Goal: Task Accomplishment & Management: Use online tool/utility

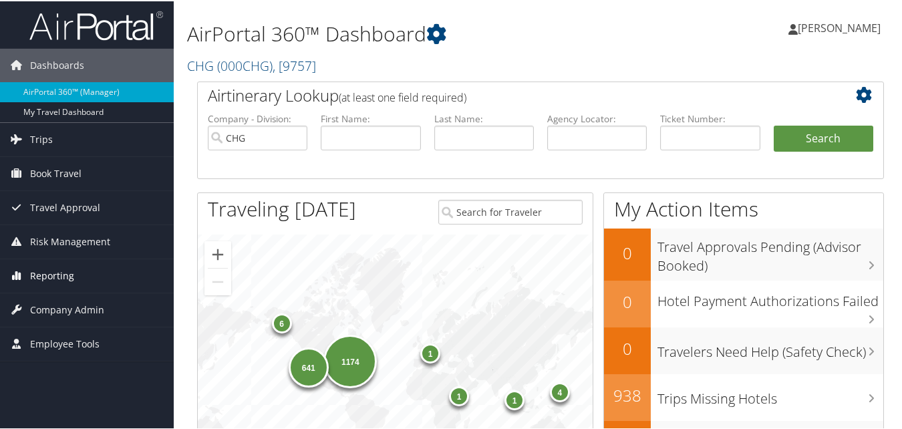
click at [87, 272] on link "Reporting" at bounding box center [87, 274] width 174 height 33
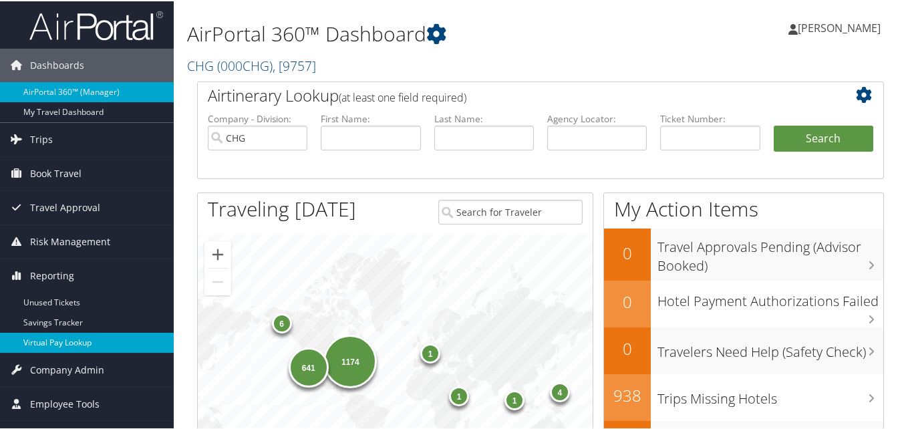
click at [64, 338] on link "Virtual Pay Lookup" at bounding box center [87, 341] width 174 height 20
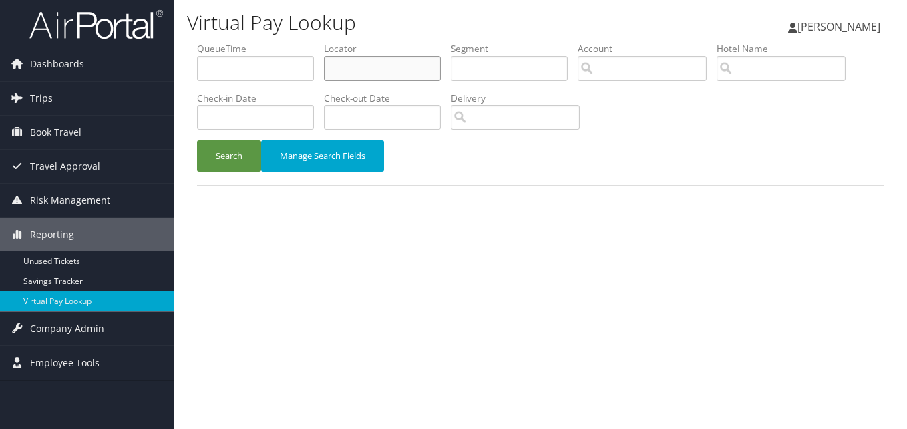
click at [342, 57] on input "text" at bounding box center [382, 68] width 117 height 25
paste input "YAMHQC"
click at [357, 65] on input "YAMHQC" at bounding box center [382, 68] width 117 height 25
click at [355, 69] on input "YAMHQC" at bounding box center [382, 68] width 117 height 25
click at [226, 167] on button "Search" at bounding box center [229, 155] width 64 height 31
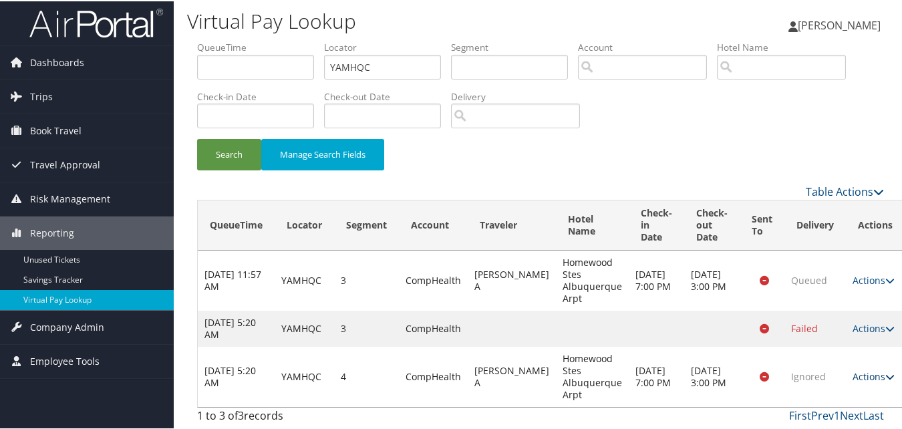
click at [852, 373] on link "Actions" at bounding box center [873, 375] width 42 height 13
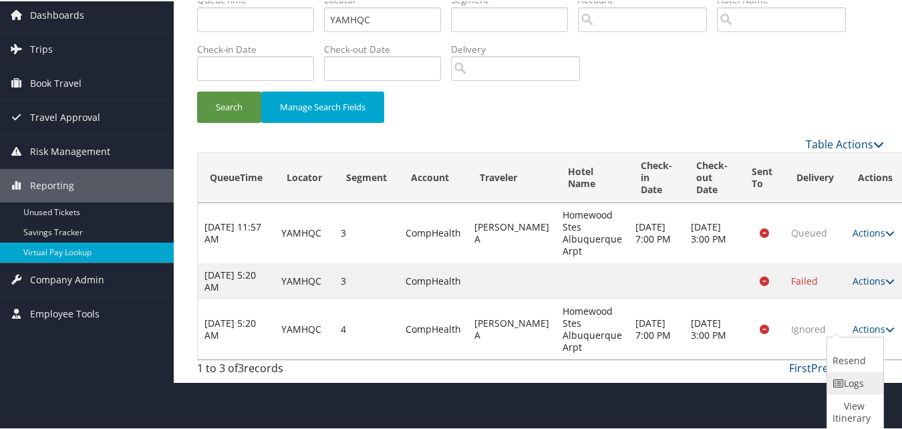
click at [841, 373] on link "Logs" at bounding box center [853, 382] width 53 height 23
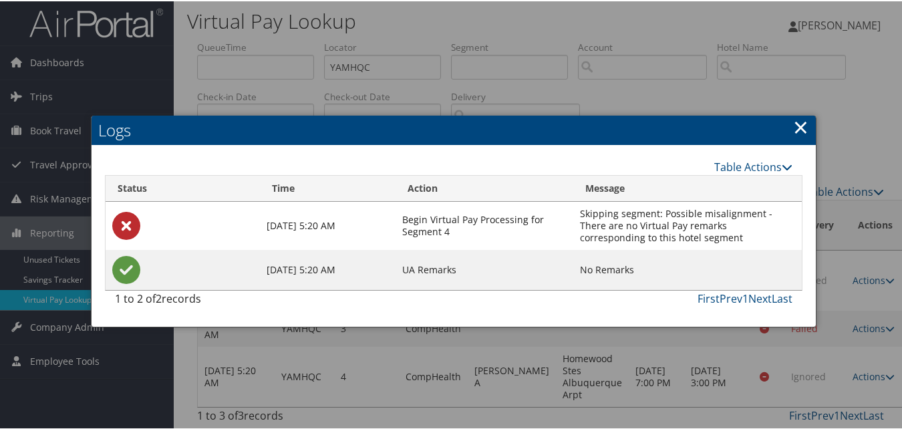
click at [788, 120] on h2 "Logs" at bounding box center [454, 128] width 724 height 29
click at [793, 121] on link "×" at bounding box center [800, 125] width 15 height 27
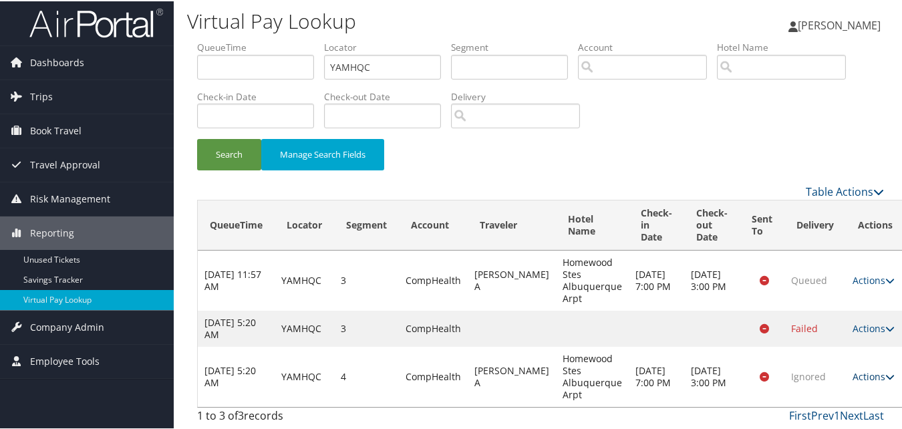
click at [852, 375] on link "Actions" at bounding box center [873, 375] width 42 height 13
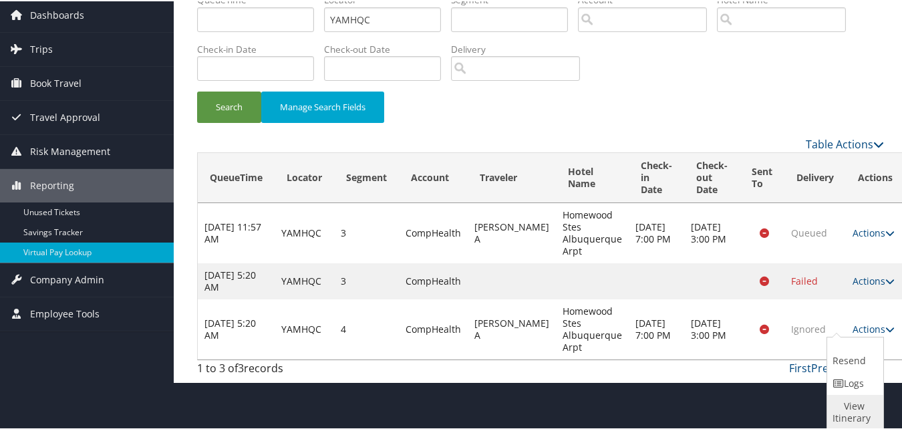
click at [840, 412] on link "View Itinerary" at bounding box center [853, 410] width 53 height 35
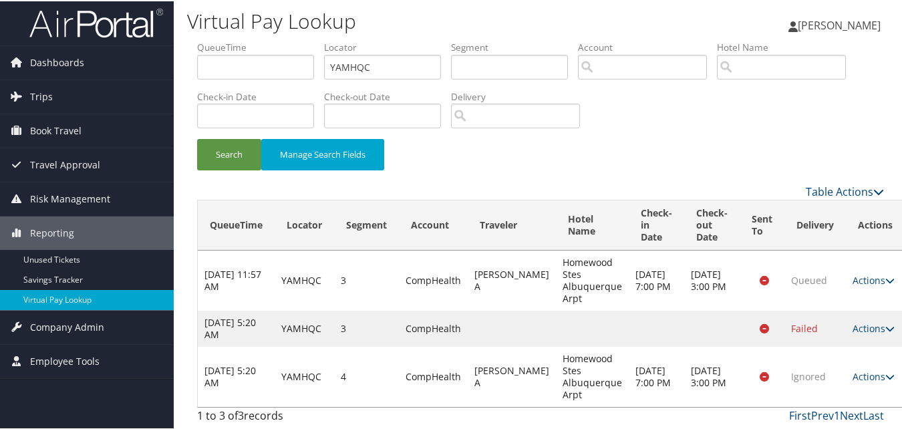
scroll to position [3, 0]
click at [858, 373] on link "Actions" at bounding box center [873, 375] width 42 height 13
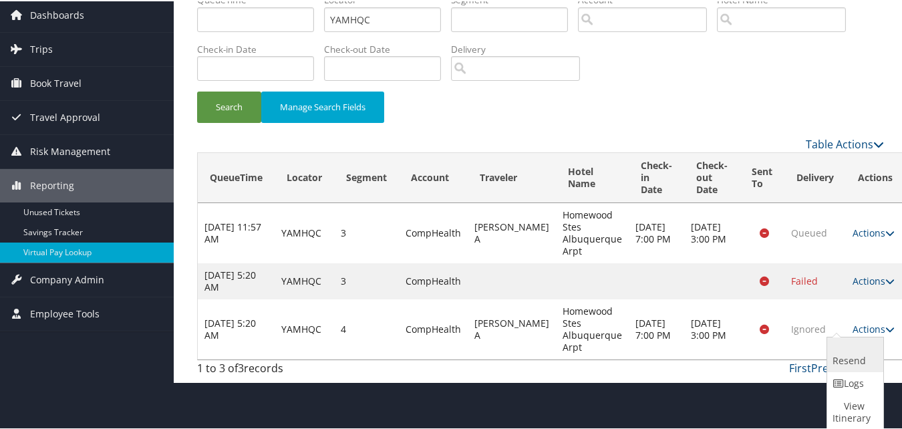
click at [850, 359] on link "Resend" at bounding box center [853, 353] width 53 height 35
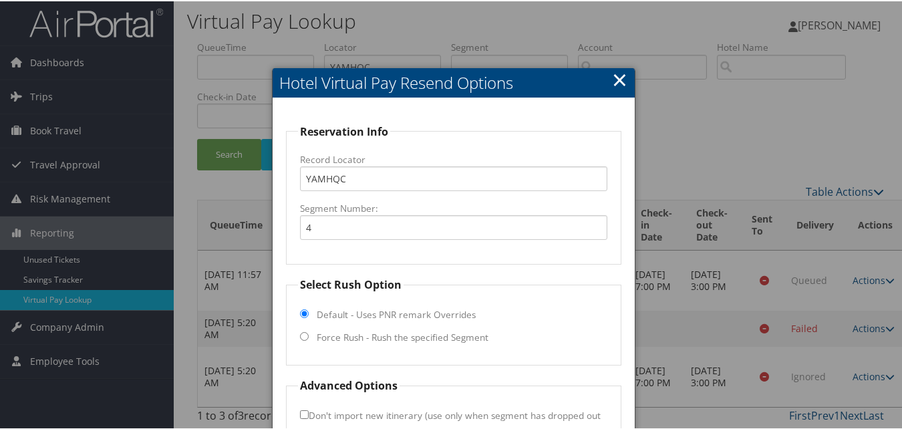
click at [621, 77] on link "×" at bounding box center [619, 78] width 15 height 27
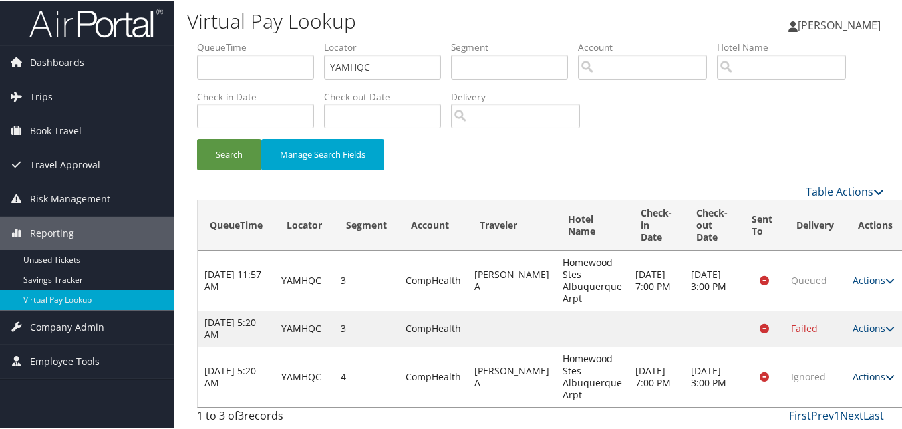
click at [852, 379] on link "Actions" at bounding box center [873, 375] width 42 height 13
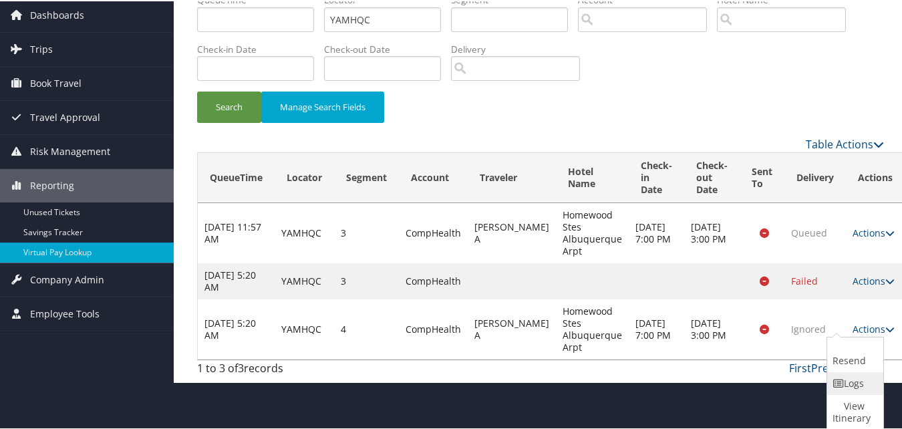
click at [857, 385] on link "Logs" at bounding box center [853, 382] width 53 height 23
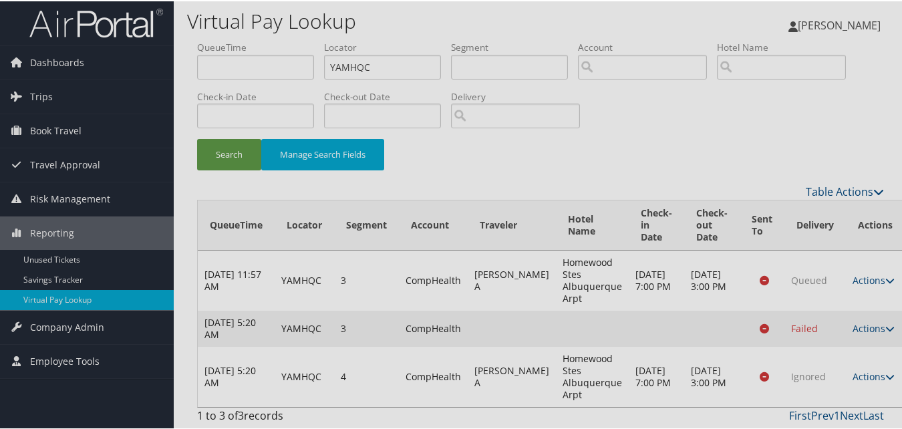
scroll to position [3, 0]
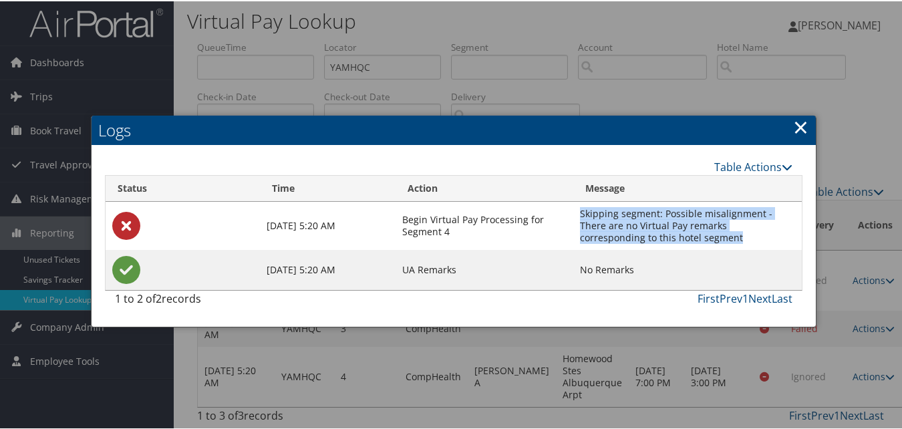
drag, startPoint x: 703, startPoint y: 238, endPoint x: 574, endPoint y: 214, distance: 131.3
click at [574, 214] on td "Skipping segment: Possible misalignment - There are no Virtual Pay remarks corr…" at bounding box center [687, 224] width 228 height 48
copy td "Skipping segment: Possible misalignment - There are no Virtual Pay remarks corr…"
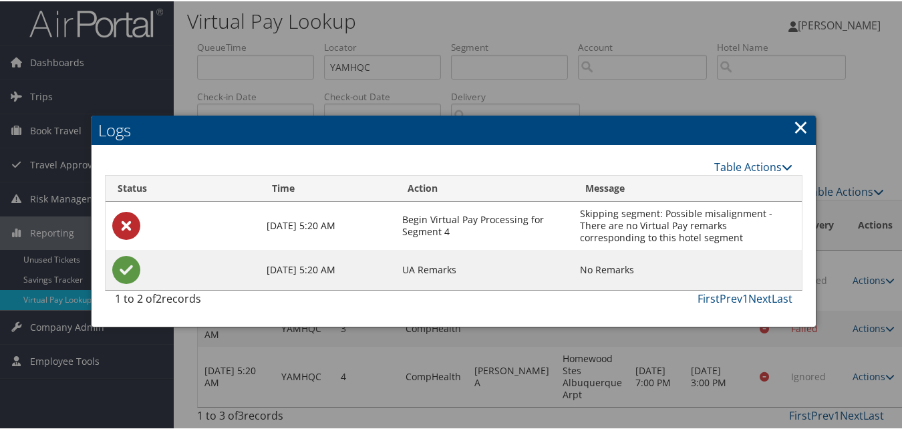
click at [787, 128] on h2 "Logs" at bounding box center [454, 128] width 724 height 29
click at [788, 128] on h2 "Logs" at bounding box center [454, 128] width 724 height 29
click at [793, 128] on link "×" at bounding box center [800, 125] width 15 height 27
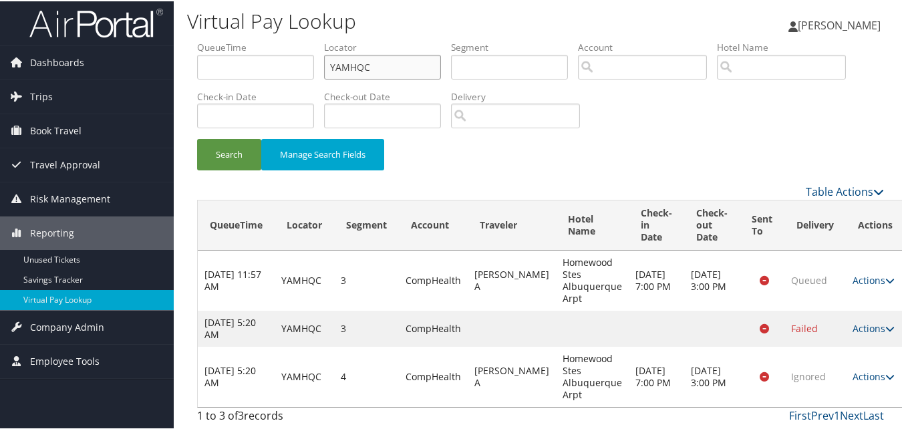
paste input "WVISZD"
drag, startPoint x: 414, startPoint y: 61, endPoint x: 268, endPoint y: 61, distance: 146.3
click at [268, 39] on ul "QueueTime Locator YAMHQC Segment Account Traveler Hotel Name Check-in Date Chec…" at bounding box center [540, 39] width 687 height 0
click at [353, 65] on input "WVISZD" at bounding box center [382, 65] width 117 height 25
type input "WVISZD"
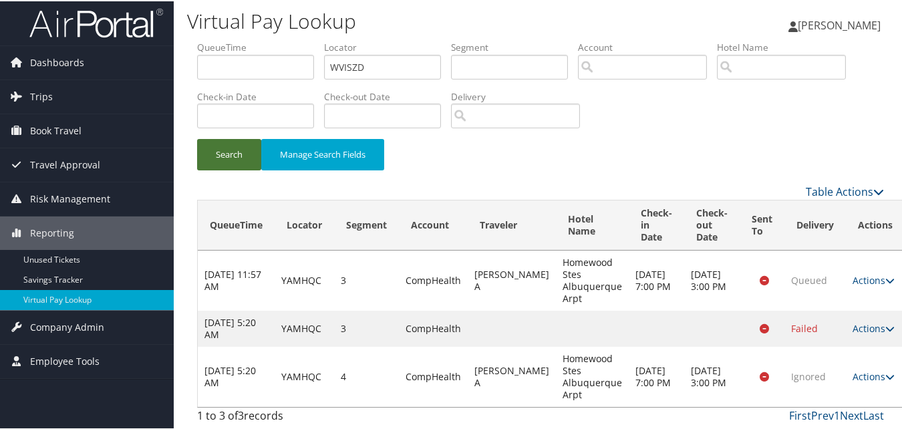
click at [246, 145] on button "Search" at bounding box center [229, 153] width 64 height 31
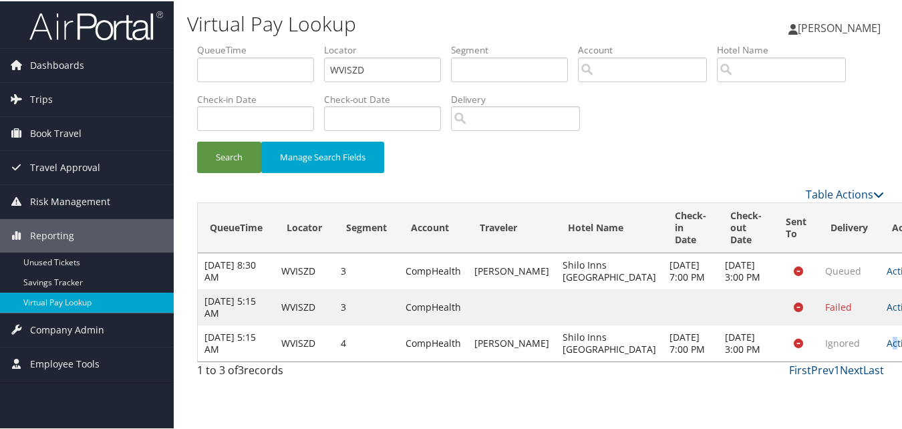
click at [886, 348] on link "Actions" at bounding box center [907, 341] width 42 height 13
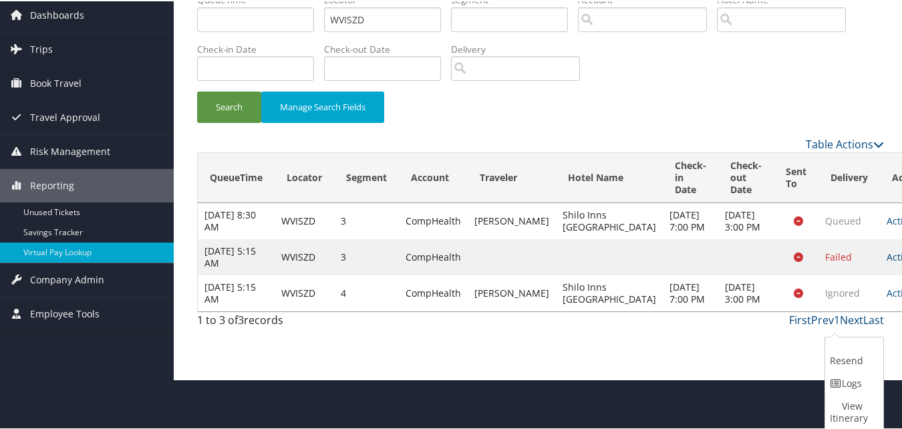
click at [834, 364] on link "Resend" at bounding box center [852, 353] width 55 height 35
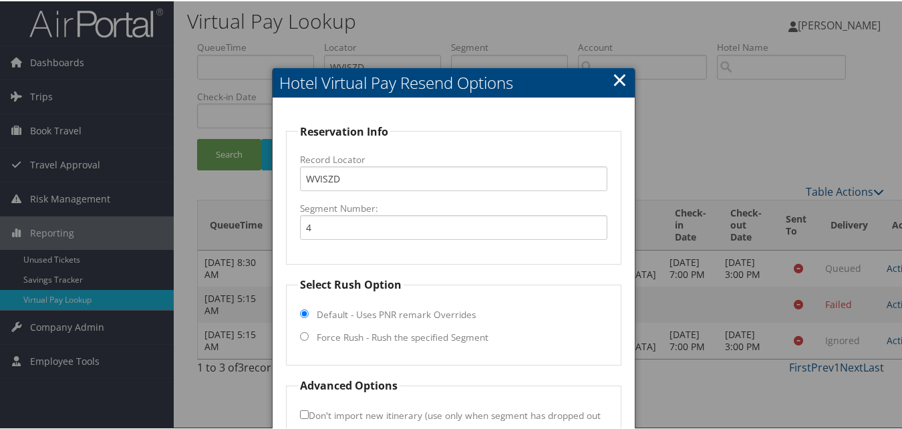
click at [613, 76] on link "×" at bounding box center [619, 78] width 15 height 27
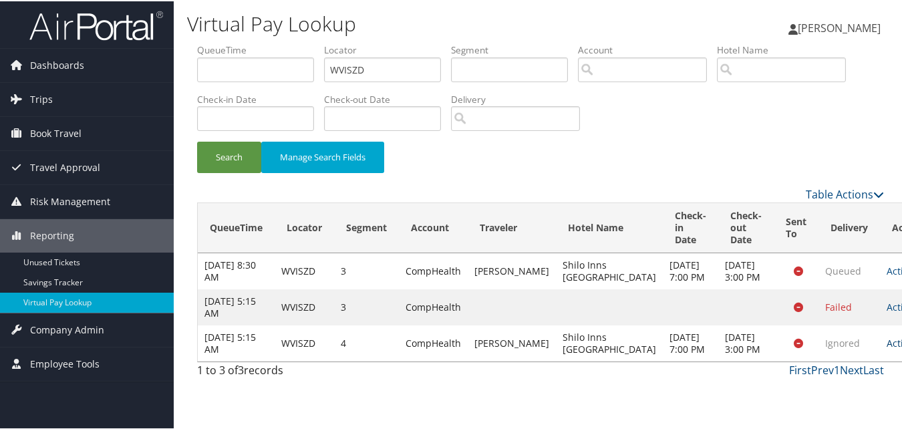
click at [886, 348] on link "Actions" at bounding box center [907, 341] width 42 height 13
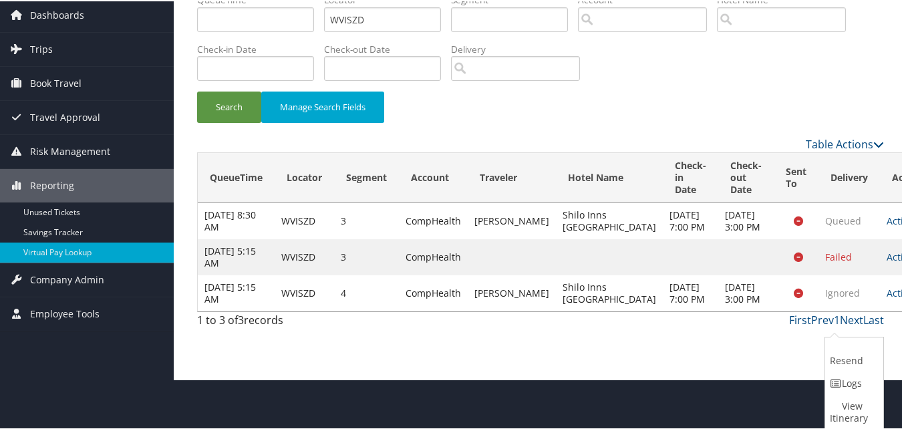
click at [835, 389] on link "Logs" at bounding box center [852, 382] width 55 height 23
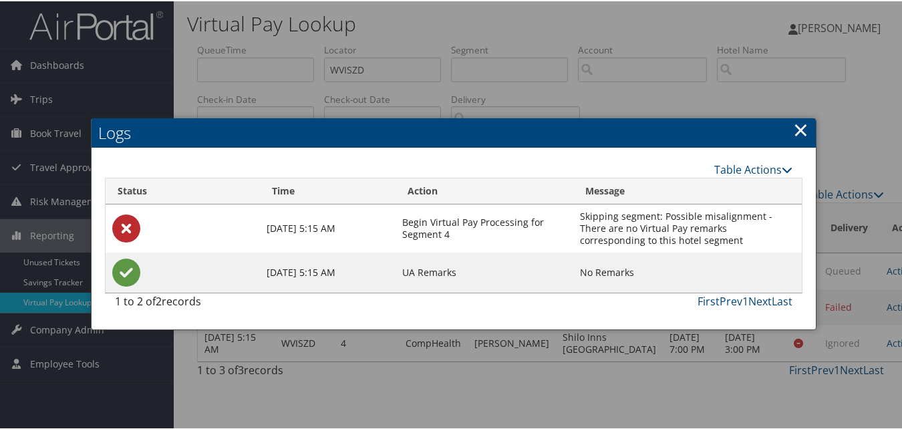
click at [796, 129] on link "×" at bounding box center [800, 128] width 15 height 27
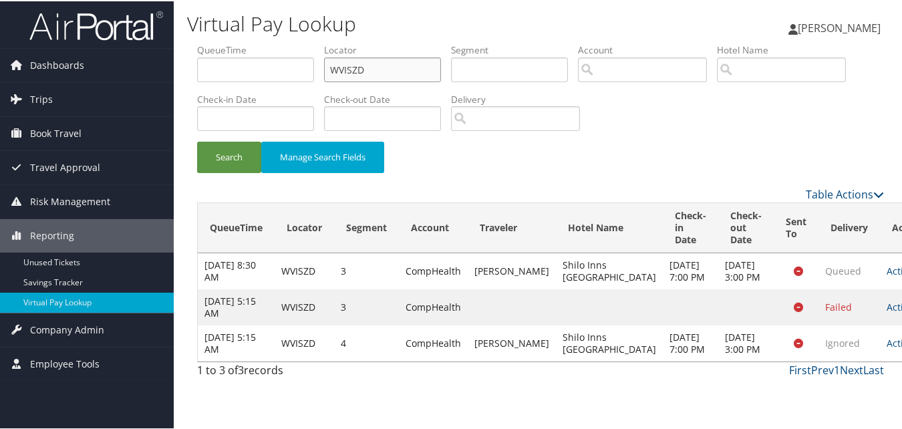
drag, startPoint x: 383, startPoint y: 64, endPoint x: 291, endPoint y: 51, distance: 92.5
click at [291, 42] on ul "QueueTime Locator WVISZD Segment Account Traveler Hotel Name Check-in Date Chec…" at bounding box center [540, 42] width 687 height 0
paste input "FOBVIX"
click at [248, 153] on button "Search" at bounding box center [229, 155] width 64 height 31
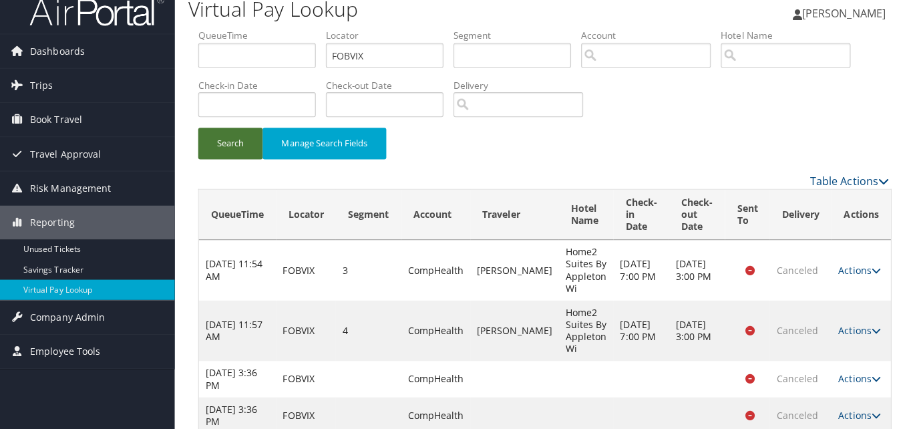
scroll to position [0, 0]
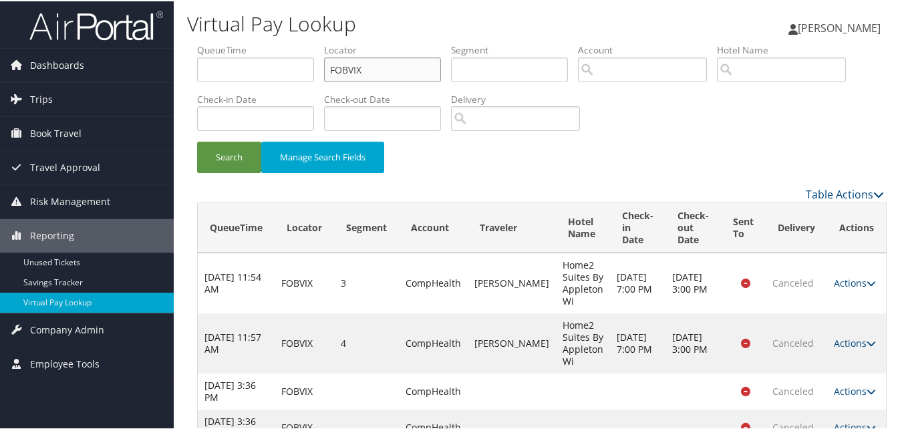
drag, startPoint x: 375, startPoint y: 67, endPoint x: 275, endPoint y: 71, distance: 100.3
click at [275, 42] on ul "QueueTime Locator FOBVIX Segment Account Traveler Hotel Name Check-in Date Chec…" at bounding box center [540, 42] width 687 height 0
paste input "FTXIOK"
click at [355, 68] on input "FTXIOK" at bounding box center [382, 68] width 117 height 25
type input "FTXIOK"
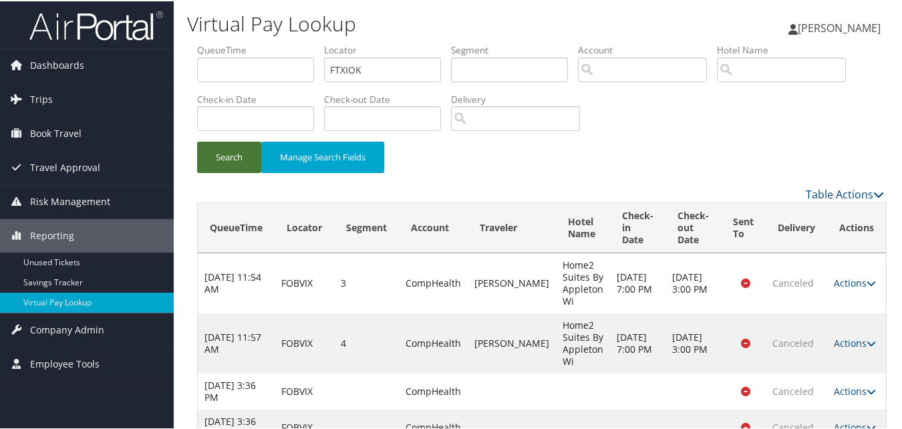
click at [237, 155] on button "Search" at bounding box center [229, 155] width 64 height 31
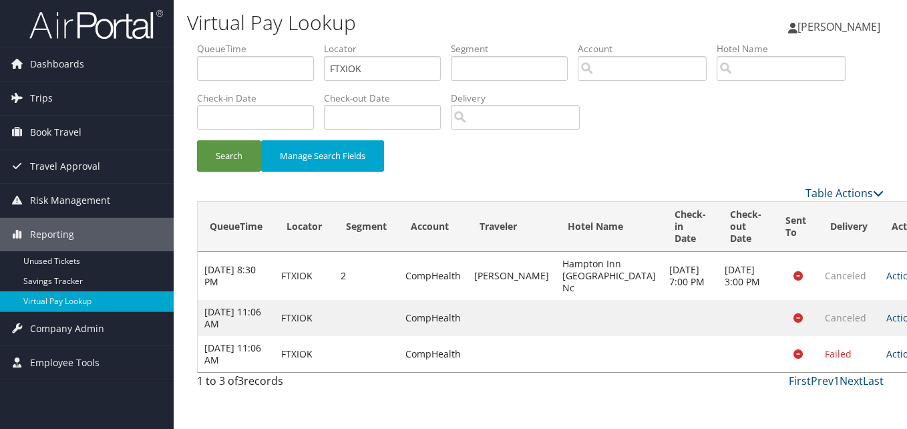
click at [886, 360] on link "Actions" at bounding box center [907, 353] width 42 height 13
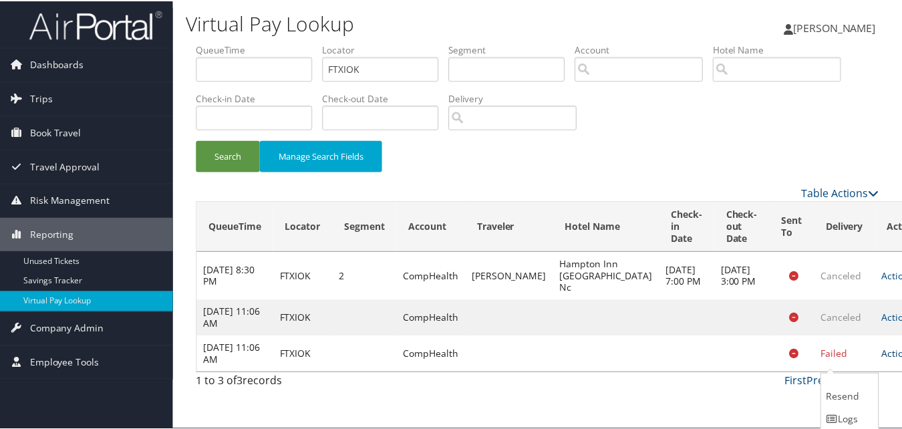
scroll to position [38, 0]
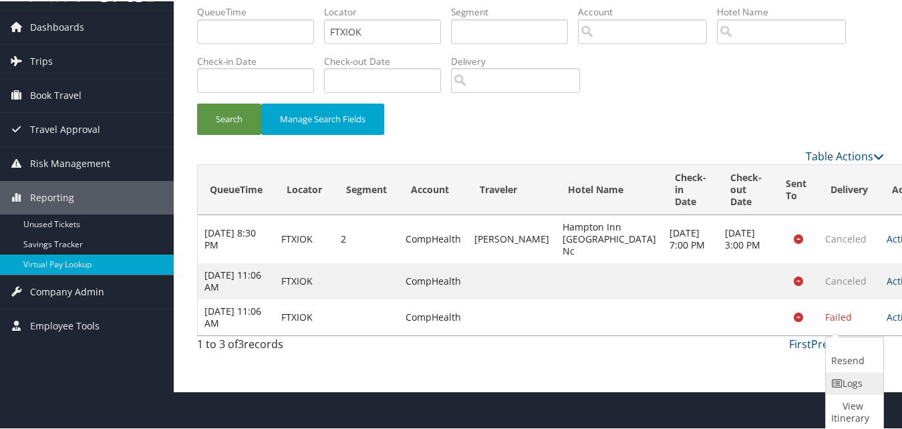
click at [846, 383] on link "Logs" at bounding box center [853, 382] width 54 height 23
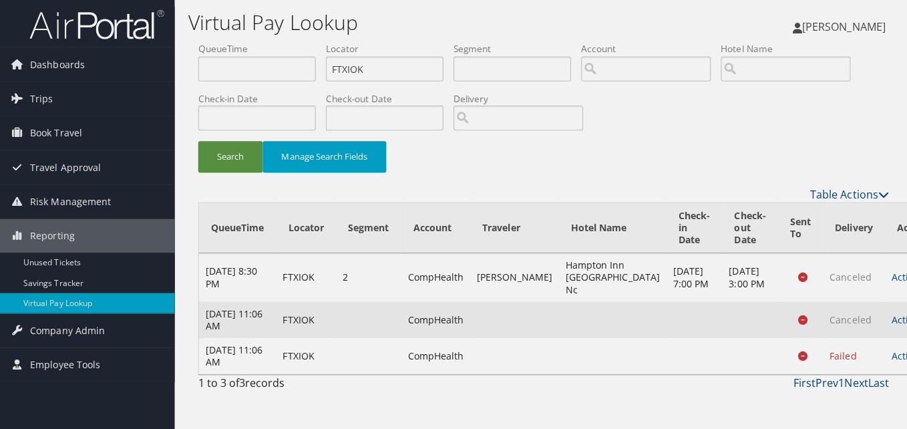
scroll to position [0, 0]
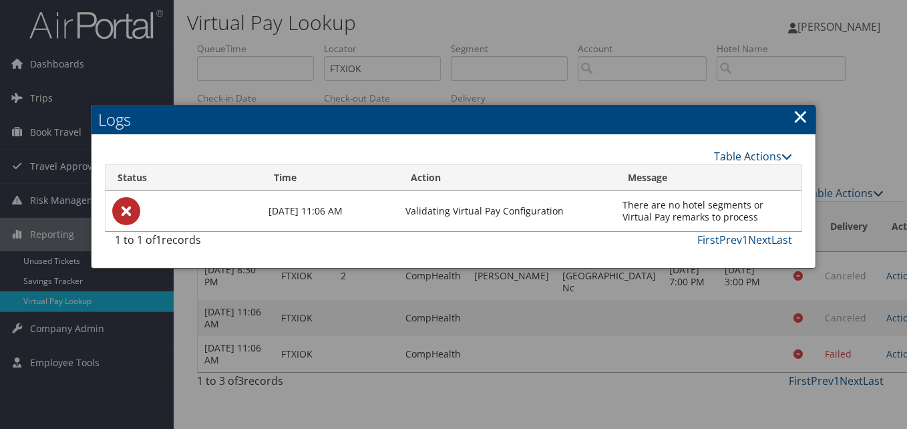
click at [796, 115] on link "×" at bounding box center [800, 116] width 15 height 27
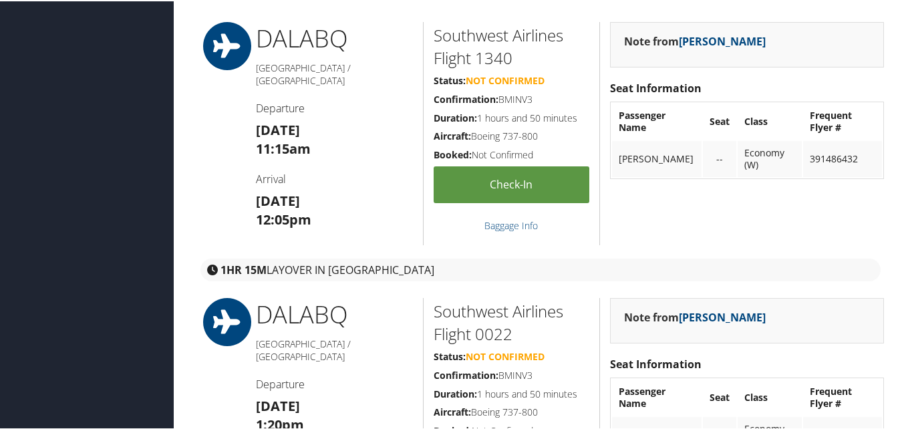
scroll to position [401, 0]
